Goal: Task Accomplishment & Management: Manage account settings

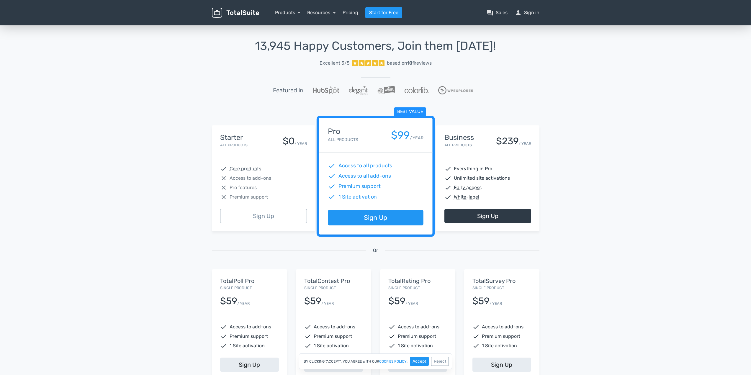
click at [664, 92] on div "13,945 Happy Customers, Join them Today! Excellent 5/5 based on 101 reviews Fea…" at bounding box center [375, 217] width 751 height 387
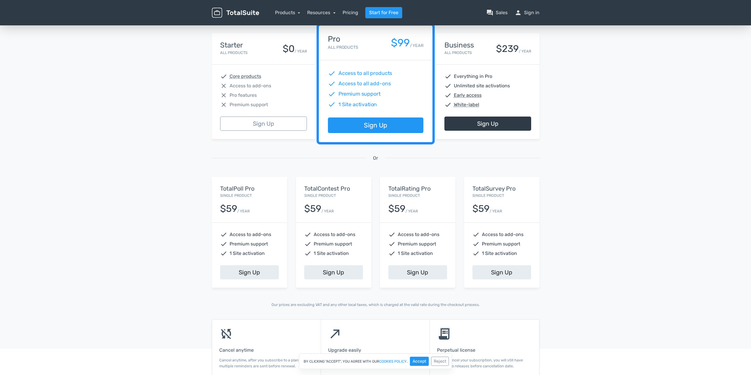
scroll to position [118, 0]
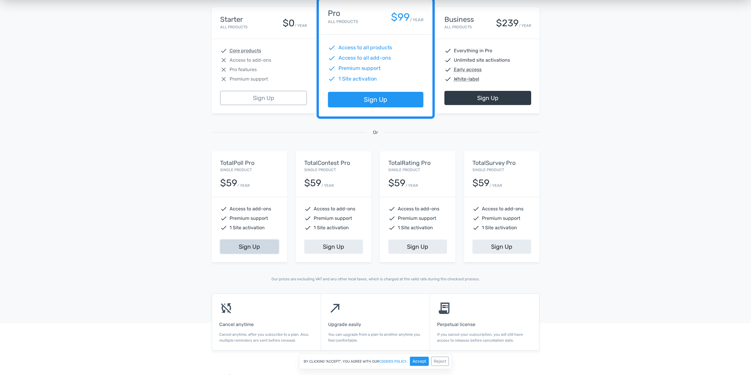
click at [234, 250] on link "Sign Up" at bounding box center [249, 247] width 59 height 14
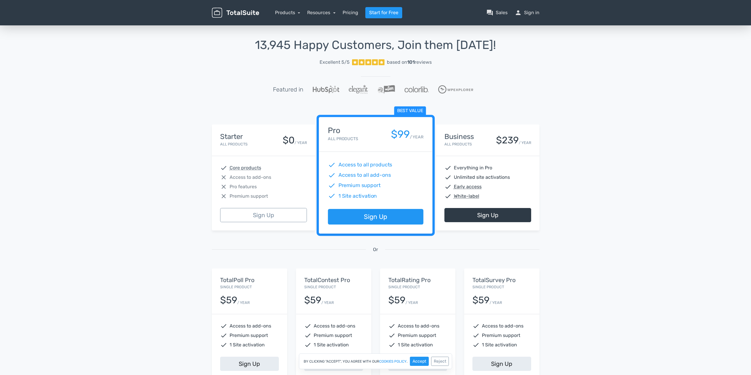
scroll to position [0, 0]
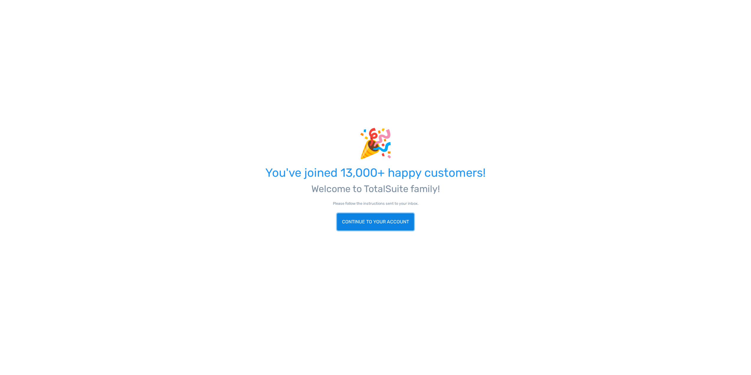
click at [379, 222] on link "Continue to your account" at bounding box center [375, 221] width 77 height 17
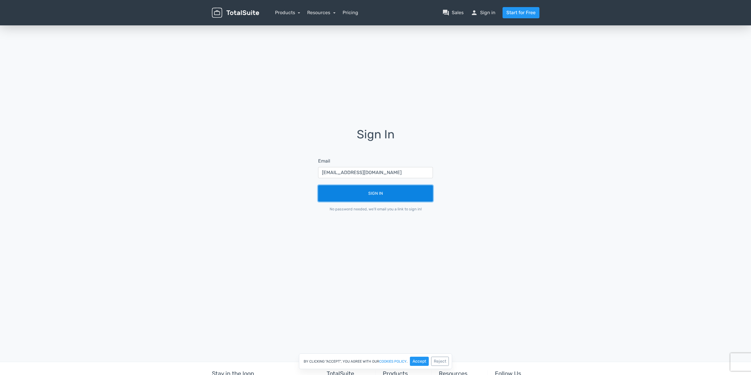
click at [377, 196] on button "Sign In" at bounding box center [375, 193] width 115 height 16
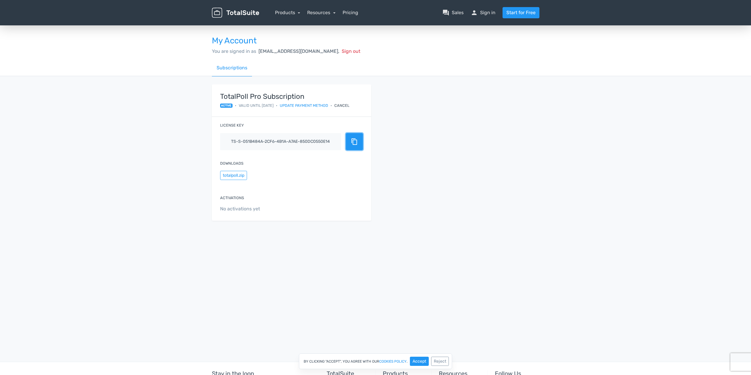
click at [352, 134] on button "content_copy" at bounding box center [354, 141] width 17 height 17
drag, startPoint x: 322, startPoint y: 203, endPoint x: 305, endPoint y: 195, distance: 19.3
click at [320, 201] on div "Activations No activations yet" at bounding box center [291, 204] width 159 height 34
click at [242, 174] on button "totalpoll.zip" at bounding box center [233, 175] width 27 height 9
click at [416, 167] on div "TotalPoll Pro Subscription active • Valid until 13/10/2026 • Update payment met…" at bounding box center [375, 155] width 336 height 143
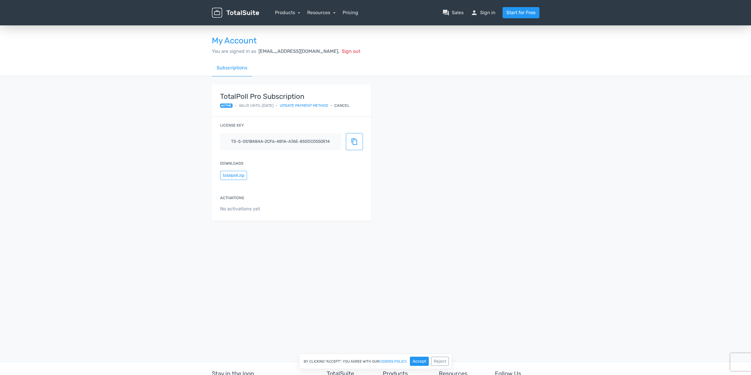
click at [460, 162] on div "TotalPoll Pro Subscription active • Valid until 13/10/2026 • Update payment met…" at bounding box center [375, 155] width 336 height 143
click at [133, 108] on div "My Account You are signed in as info@accademianazionalepizzadoc.it, Sign out Su…" at bounding box center [375, 130] width 751 height 212
drag, startPoint x: 339, startPoint y: 50, endPoint x: 257, endPoint y: 55, distance: 81.9
click at [257, 55] on div "My Account You are signed in as info@accademianazionalepizzadoc.it, Sign out" at bounding box center [375, 41] width 336 height 35
copy span "info@accademianazionalepizzadoc.it"
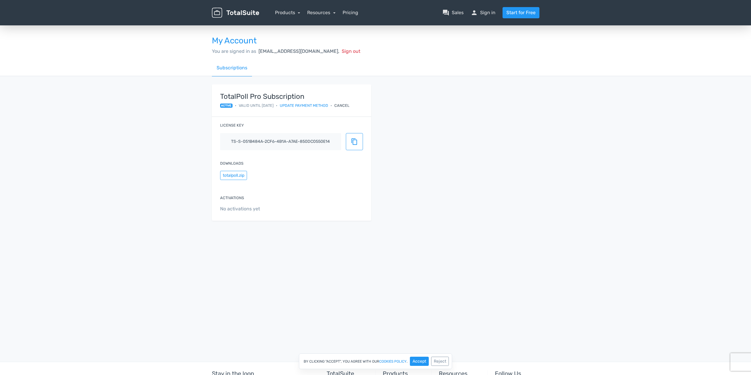
click at [517, 184] on div "TotalPoll Pro Subscription active • Valid until 13/10/2026 • Update payment met…" at bounding box center [375, 155] width 336 height 143
click at [478, 193] on div "TotalPoll Pro Subscription active • Valid until 13/10/2026 • Update payment met…" at bounding box center [375, 155] width 336 height 143
click at [349, 141] on button "content_copy" at bounding box center [354, 141] width 17 height 17
drag, startPoint x: 258, startPoint y: 51, endPoint x: 339, endPoint y: 53, distance: 80.9
click at [339, 53] on span "[EMAIL_ADDRESS][DOMAIN_NAME]," at bounding box center [298, 51] width 81 height 6
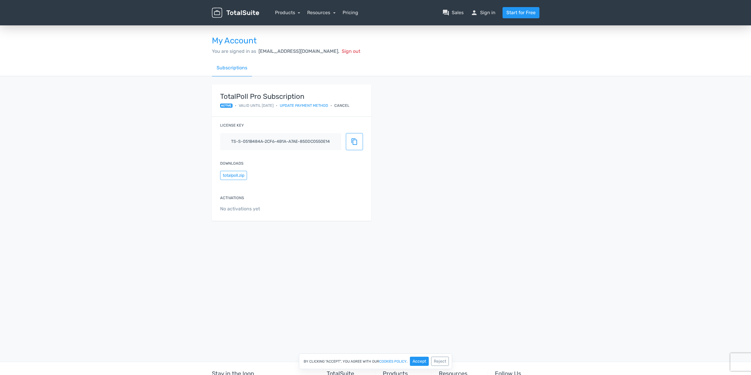
copy span "info@accademianazionalepizzadoc.it"
click at [322, 60] on div "Subscriptions" at bounding box center [375, 68] width 327 height 17
click at [697, 109] on div "My Account You are signed in as [EMAIL_ADDRESS][DOMAIN_NAME], Sign out Subscrip…" at bounding box center [375, 129] width 751 height 211
click at [625, 106] on div "My Account You are signed in as [EMAIL_ADDRESS][DOMAIN_NAME], Sign out Subscrip…" at bounding box center [375, 129] width 751 height 211
